Goal: Task Accomplishment & Management: Manage account settings

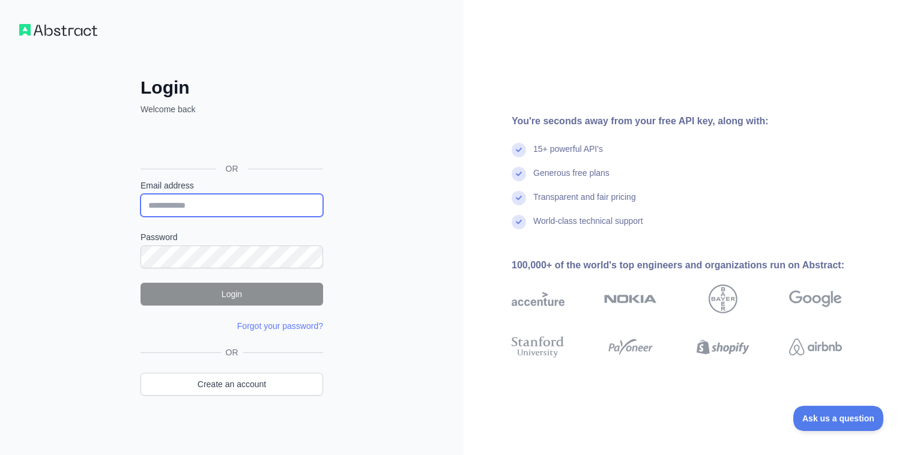
type input "**********"
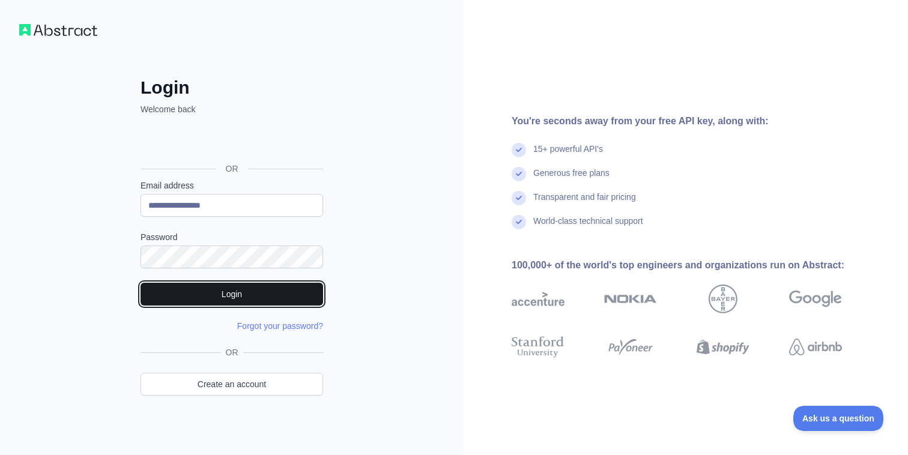
click at [187, 298] on button "Login" at bounding box center [232, 294] width 183 height 23
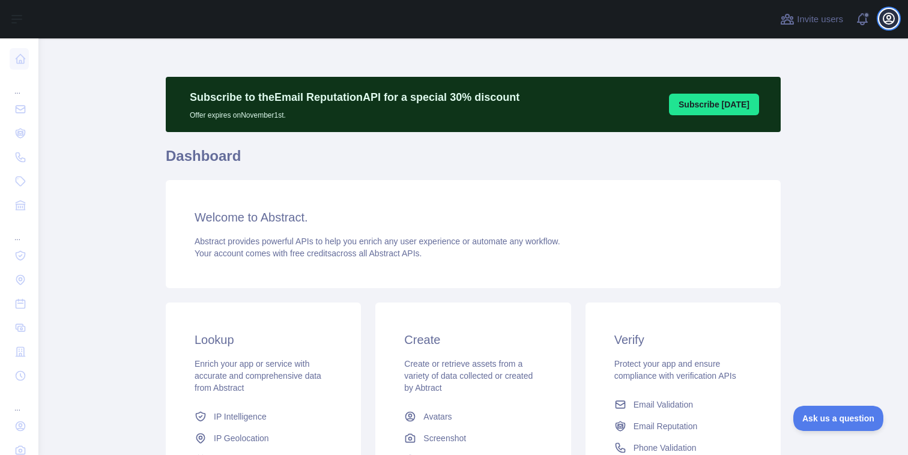
click at [891, 18] on icon "button" at bounding box center [889, 18] width 14 height 14
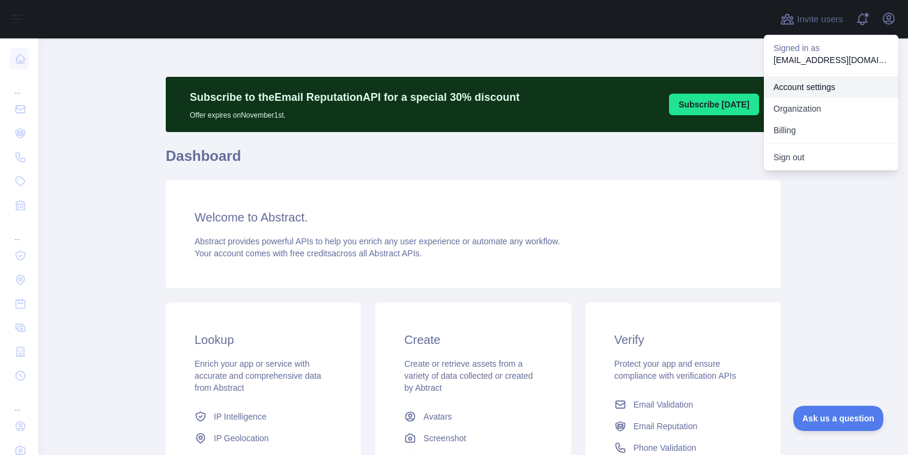
click at [840, 89] on link "Account settings" at bounding box center [831, 87] width 135 height 22
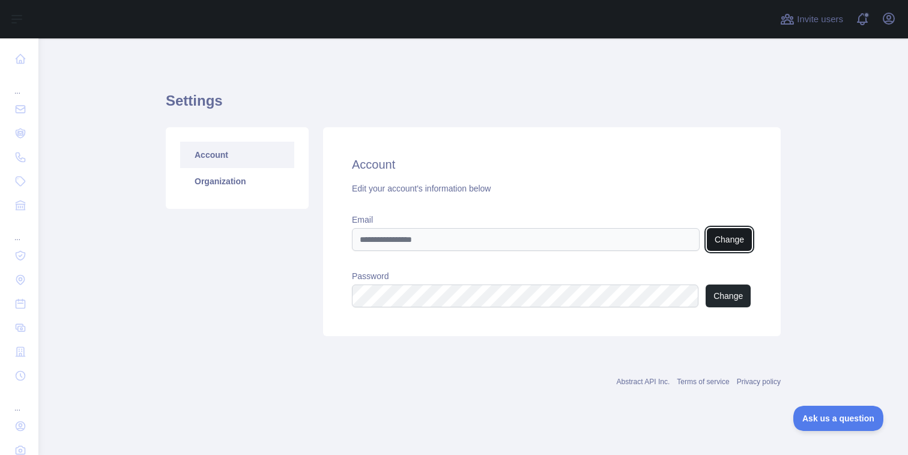
click at [721, 233] on button "Change" at bounding box center [729, 239] width 45 height 23
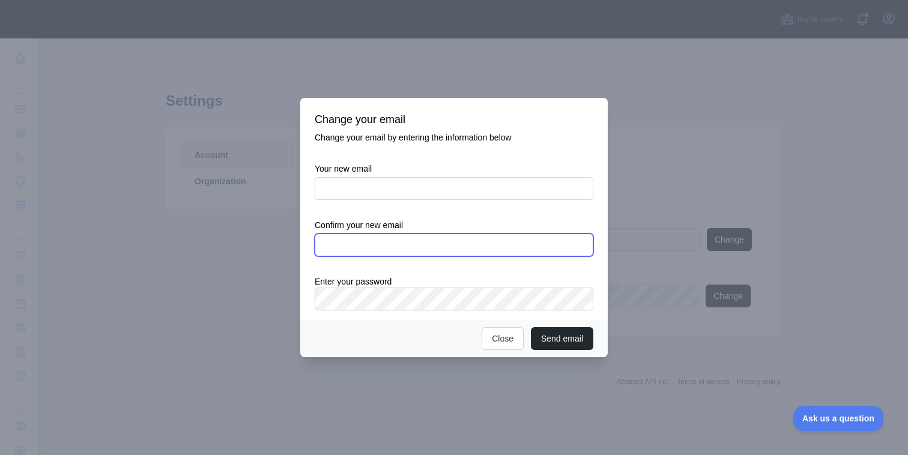
type input "**********"
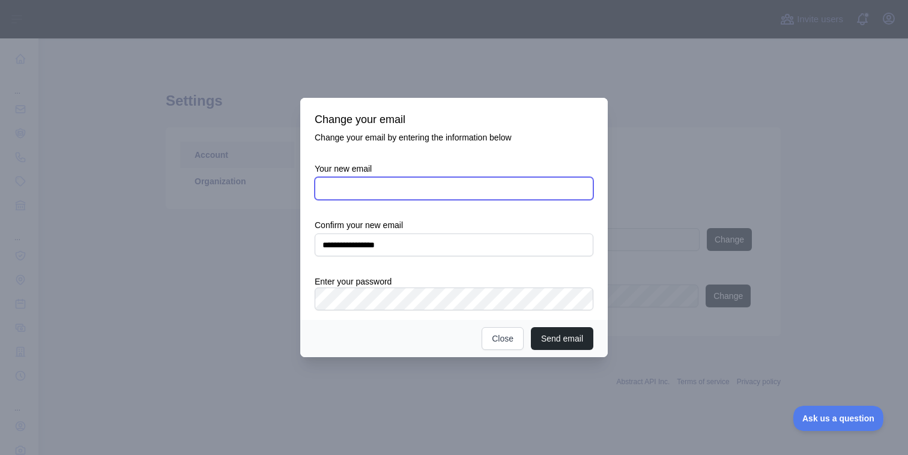
click at [384, 187] on input "Your new email" at bounding box center [454, 188] width 279 height 23
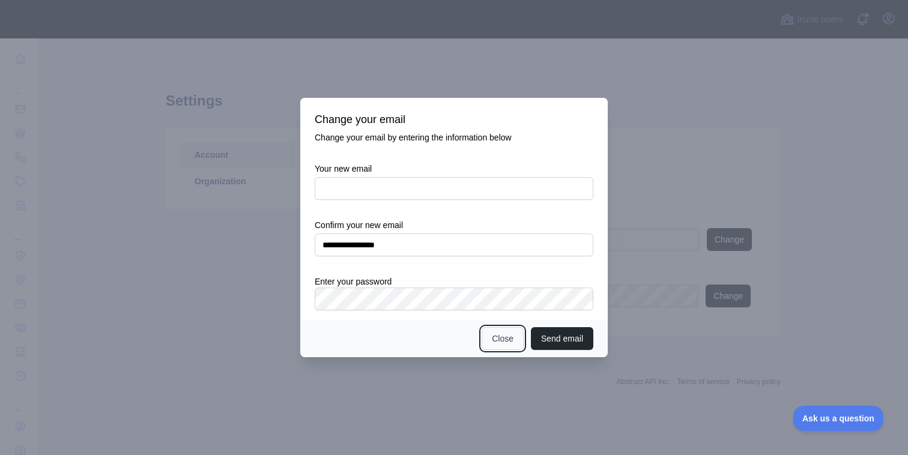
click at [506, 342] on button "Close" at bounding box center [503, 338] width 42 height 23
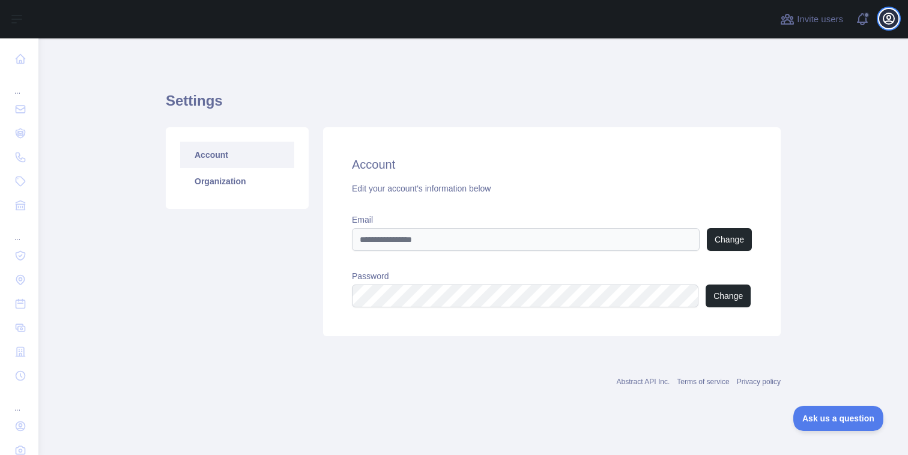
click at [890, 23] on icon "button" at bounding box center [888, 18] width 11 height 11
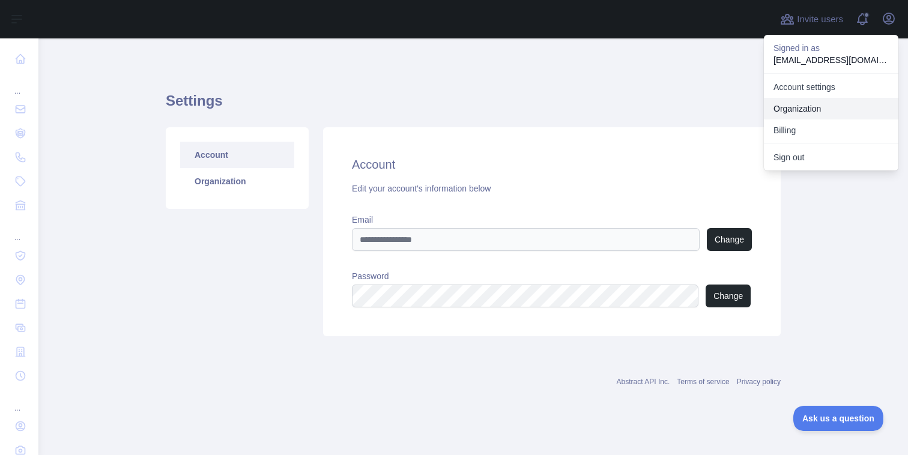
click at [813, 102] on link "Organization" at bounding box center [831, 109] width 135 height 22
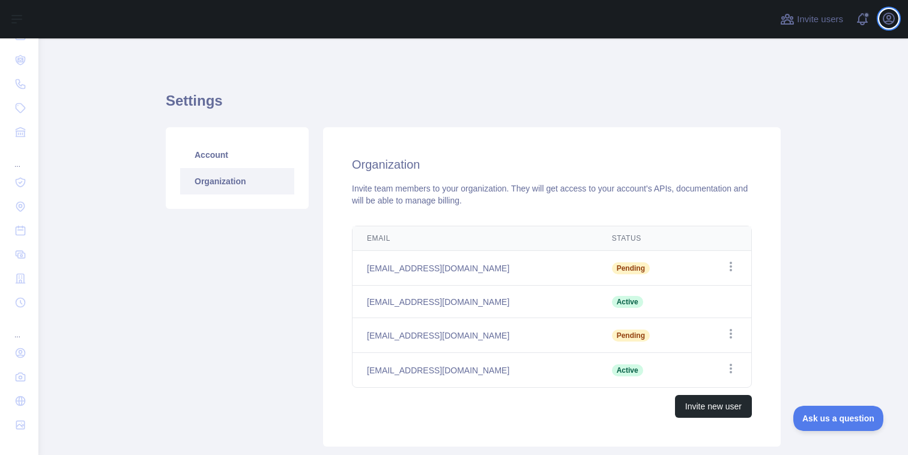
scroll to position [80, 0]
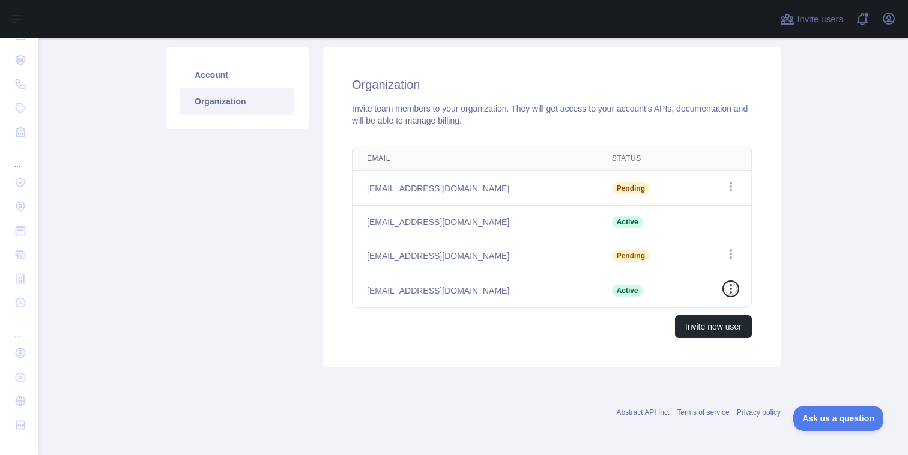
click at [733, 292] on icon "button" at bounding box center [731, 289] width 12 height 12
click at [584, 377] on div "Settings Account Organization Organization Invite team members to your organiza…" at bounding box center [473, 185] width 615 height 396
click at [703, 326] on button "Invite new user" at bounding box center [713, 326] width 77 height 23
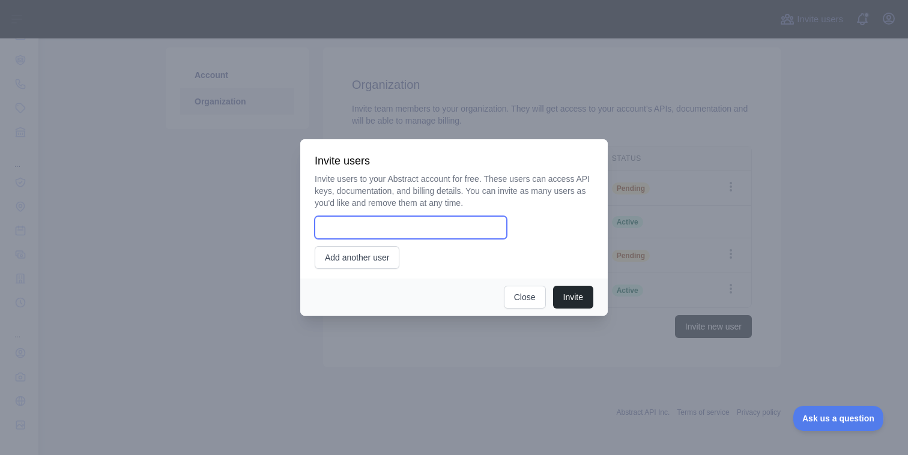
click at [471, 221] on input "email" at bounding box center [411, 227] width 192 height 23
type input "**********"
click at [403, 258] on div "**********" at bounding box center [454, 221] width 279 height 96
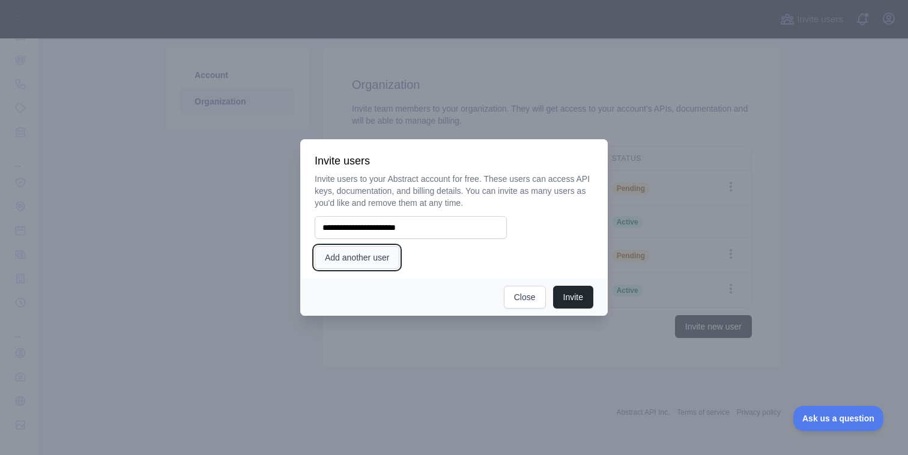
click at [390, 258] on button "Add another user" at bounding box center [357, 257] width 85 height 23
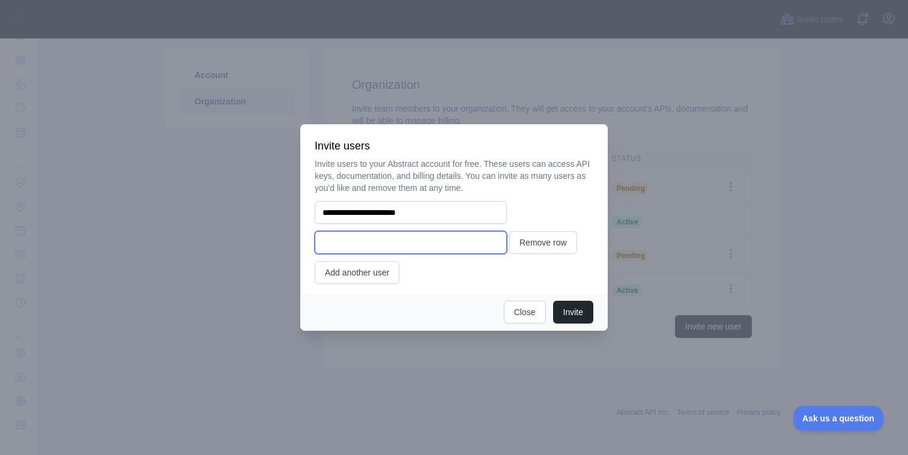
click at [390, 247] on input "email" at bounding box center [411, 242] width 192 height 23
type input "**********"
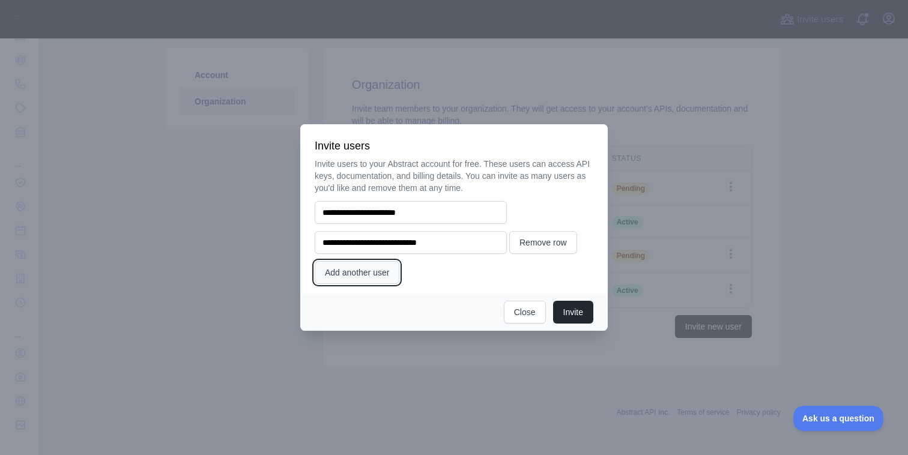
click at [365, 276] on button "Add another user" at bounding box center [357, 272] width 85 height 23
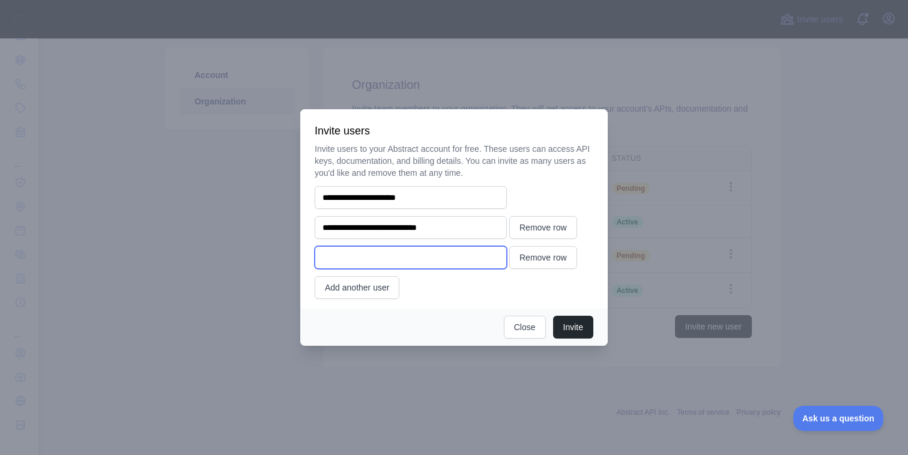
click at [365, 258] on input "email" at bounding box center [411, 257] width 192 height 23
type input "**********"
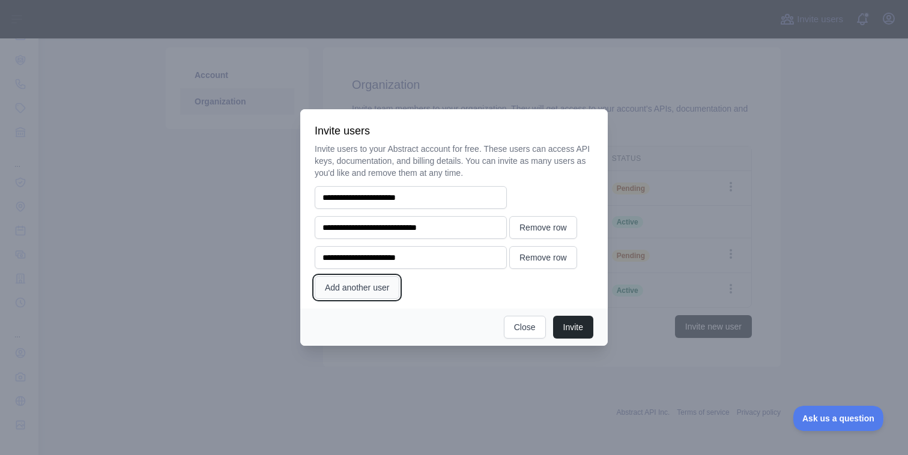
click at [357, 285] on button "Add another user" at bounding box center [357, 287] width 85 height 23
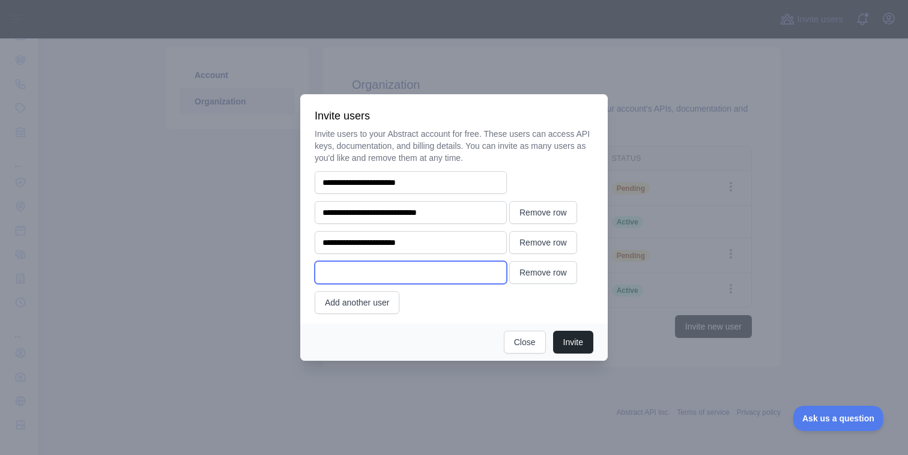
click at [358, 277] on input "email" at bounding box center [411, 272] width 192 height 23
type input "**********"
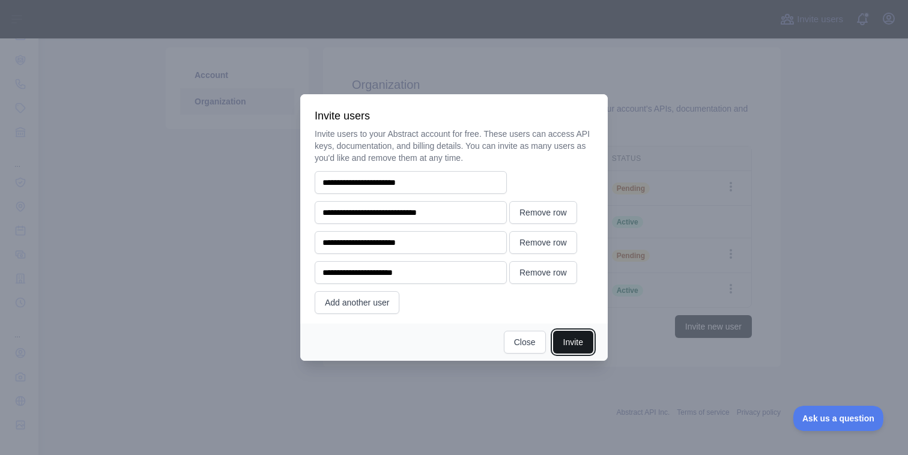
click at [578, 345] on button "Invite" at bounding box center [573, 342] width 40 height 23
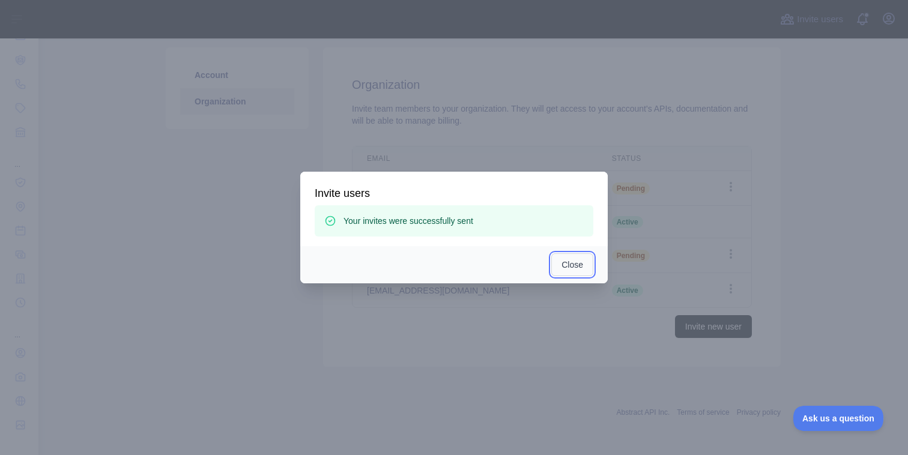
click at [581, 264] on button "Close" at bounding box center [572, 264] width 42 height 23
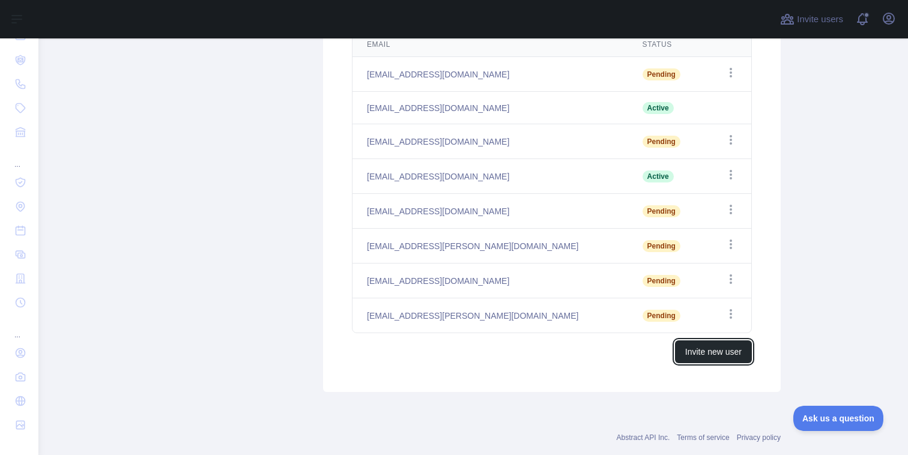
scroll to position [193, 0]
click at [731, 173] on icon "button" at bounding box center [731, 175] width 12 height 12
click at [713, 195] on button "Remove user" at bounding box center [669, 200] width 135 height 22
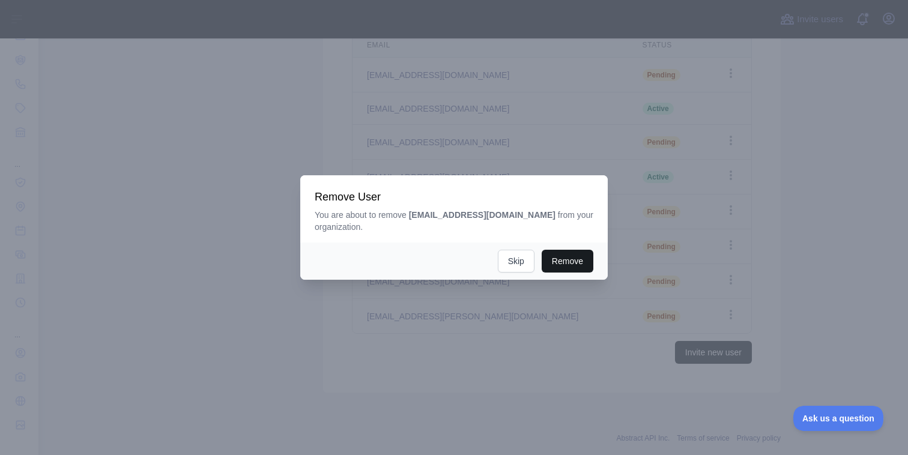
click at [557, 255] on button "Remove" at bounding box center [568, 261] width 52 height 23
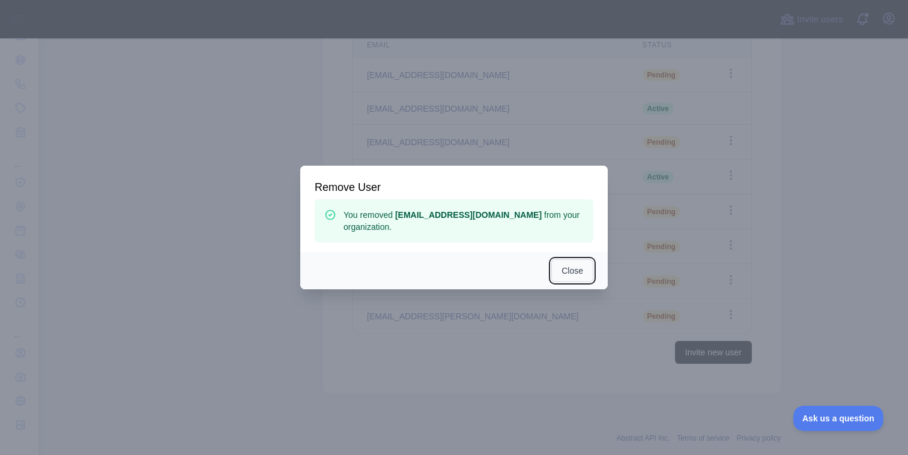
click at [562, 259] on button "Close" at bounding box center [572, 270] width 42 height 23
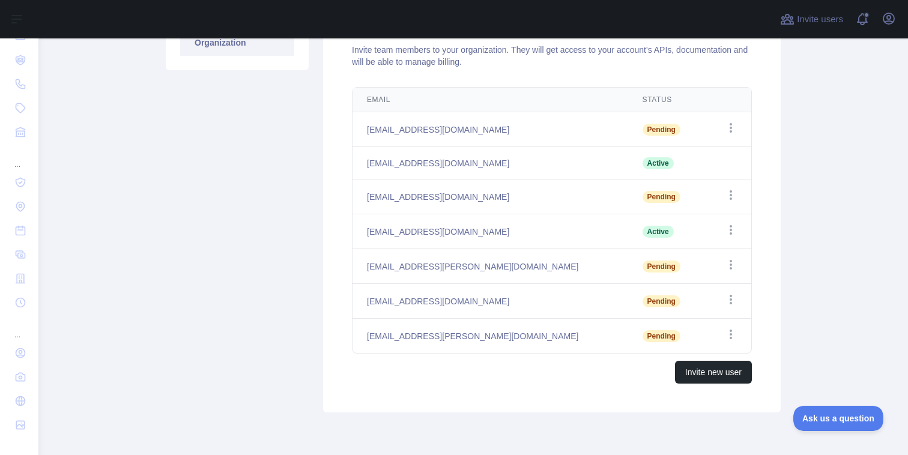
scroll to position [132, 0]
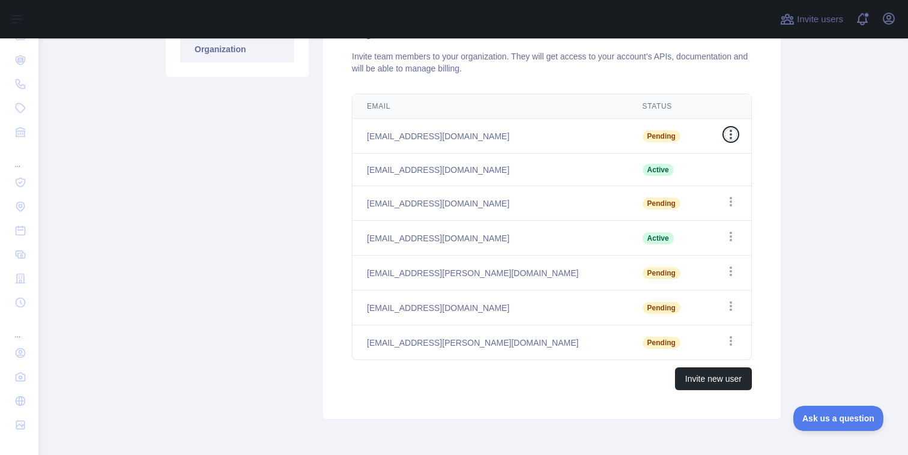
click at [731, 133] on icon "button" at bounding box center [731, 135] width 2 height 10
click at [703, 186] on button "Cancel Invite" at bounding box center [669, 185] width 135 height 22
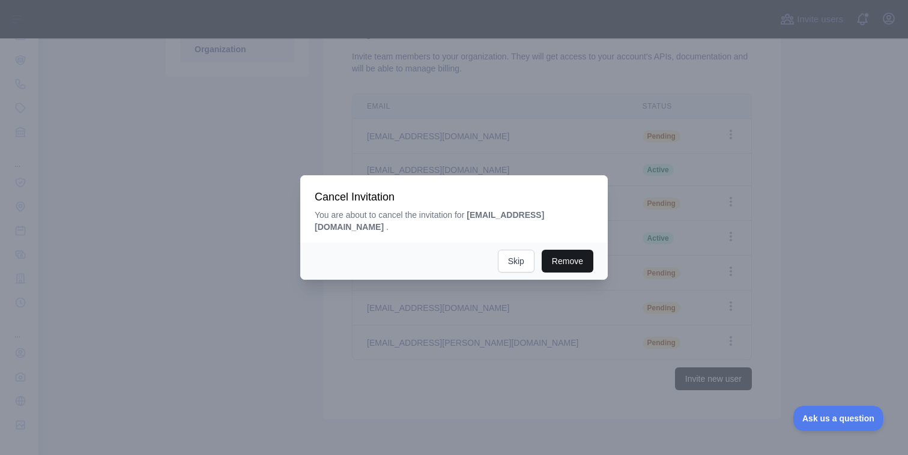
click at [569, 250] on button "Remove" at bounding box center [568, 261] width 52 height 23
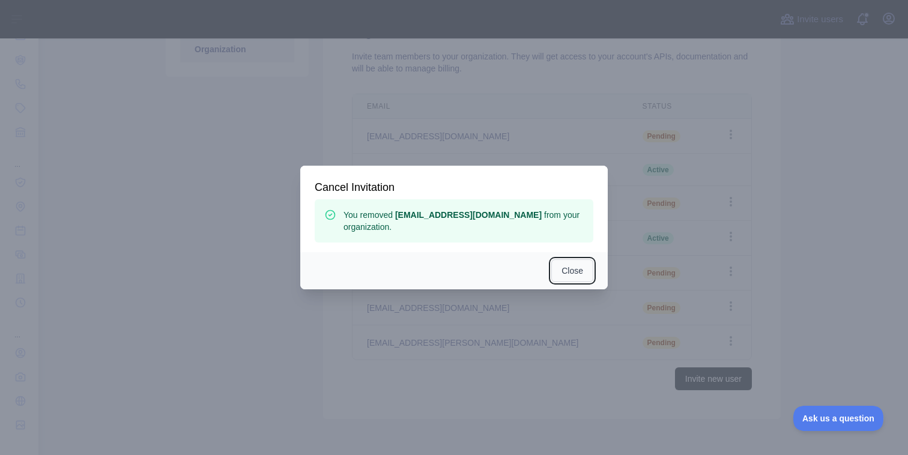
click at [573, 259] on button "Close" at bounding box center [572, 270] width 42 height 23
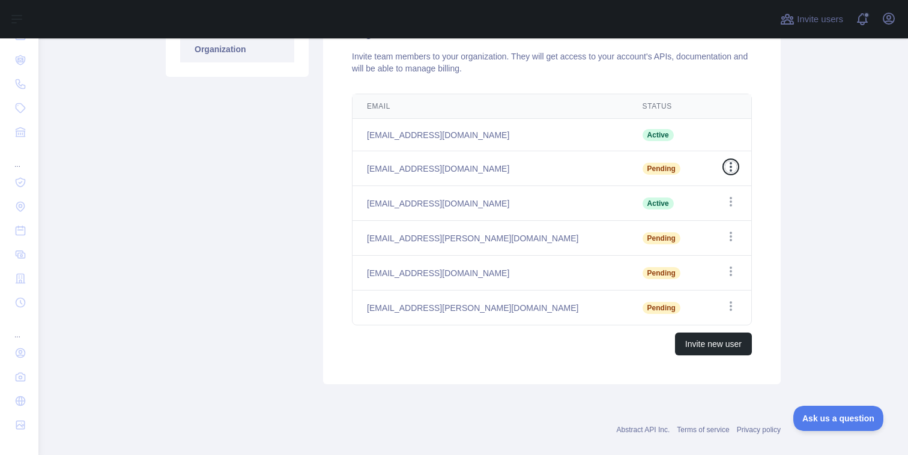
click at [735, 162] on icon "button" at bounding box center [731, 167] width 12 height 12
click at [698, 222] on button "Cancel Invite" at bounding box center [669, 218] width 135 height 22
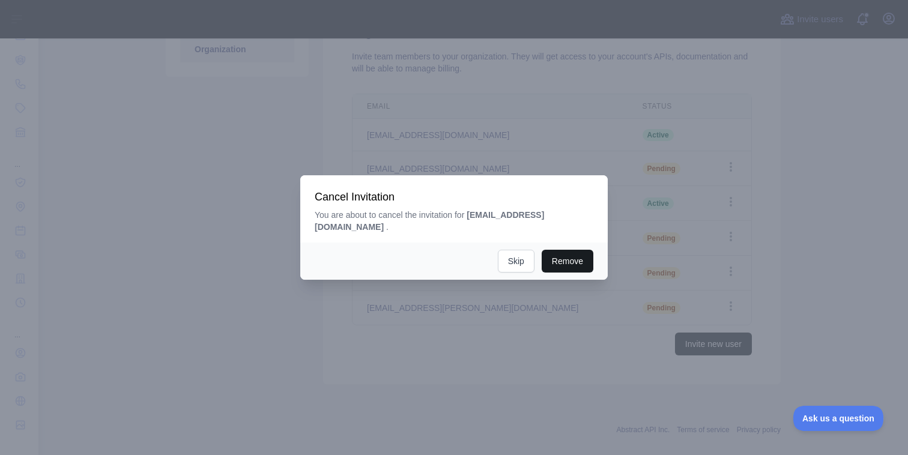
click at [576, 257] on button "Remove" at bounding box center [568, 261] width 52 height 23
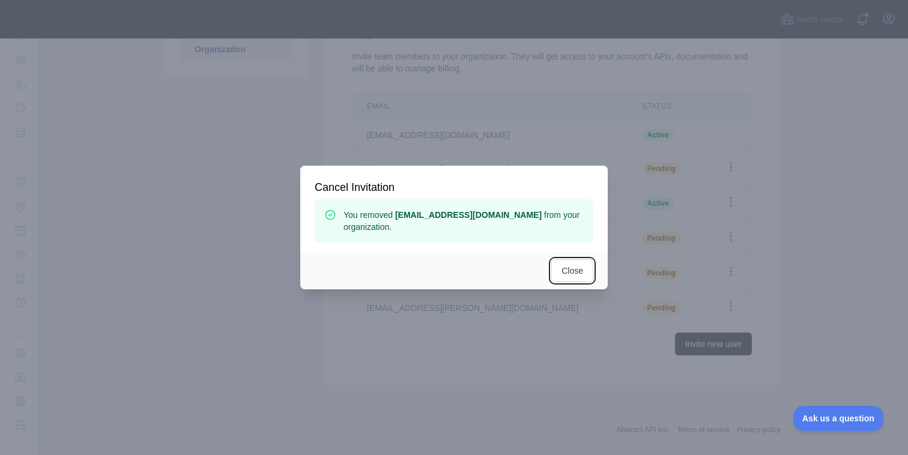
click at [576, 259] on button "Close" at bounding box center [572, 270] width 42 height 23
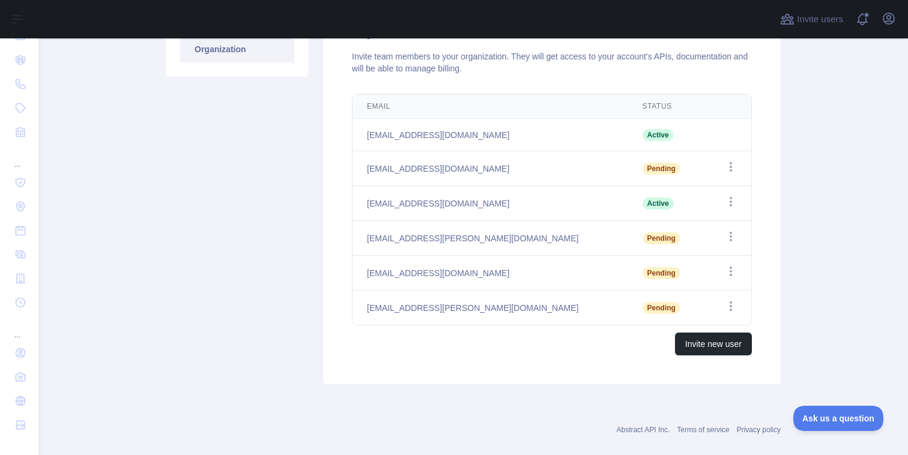
scroll to position [115, 0]
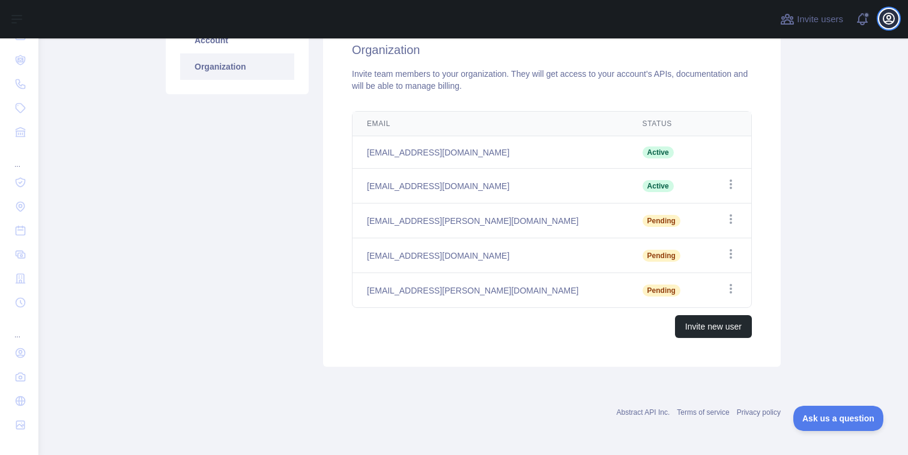
click at [889, 19] on icon "button" at bounding box center [889, 18] width 14 height 14
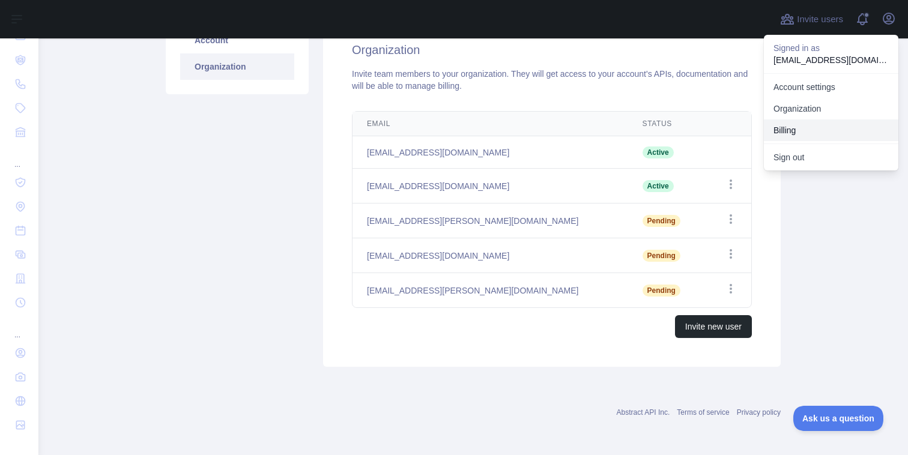
click at [799, 121] on button "Billing" at bounding box center [831, 131] width 135 height 22
